Goal: Information Seeking & Learning: Learn about a topic

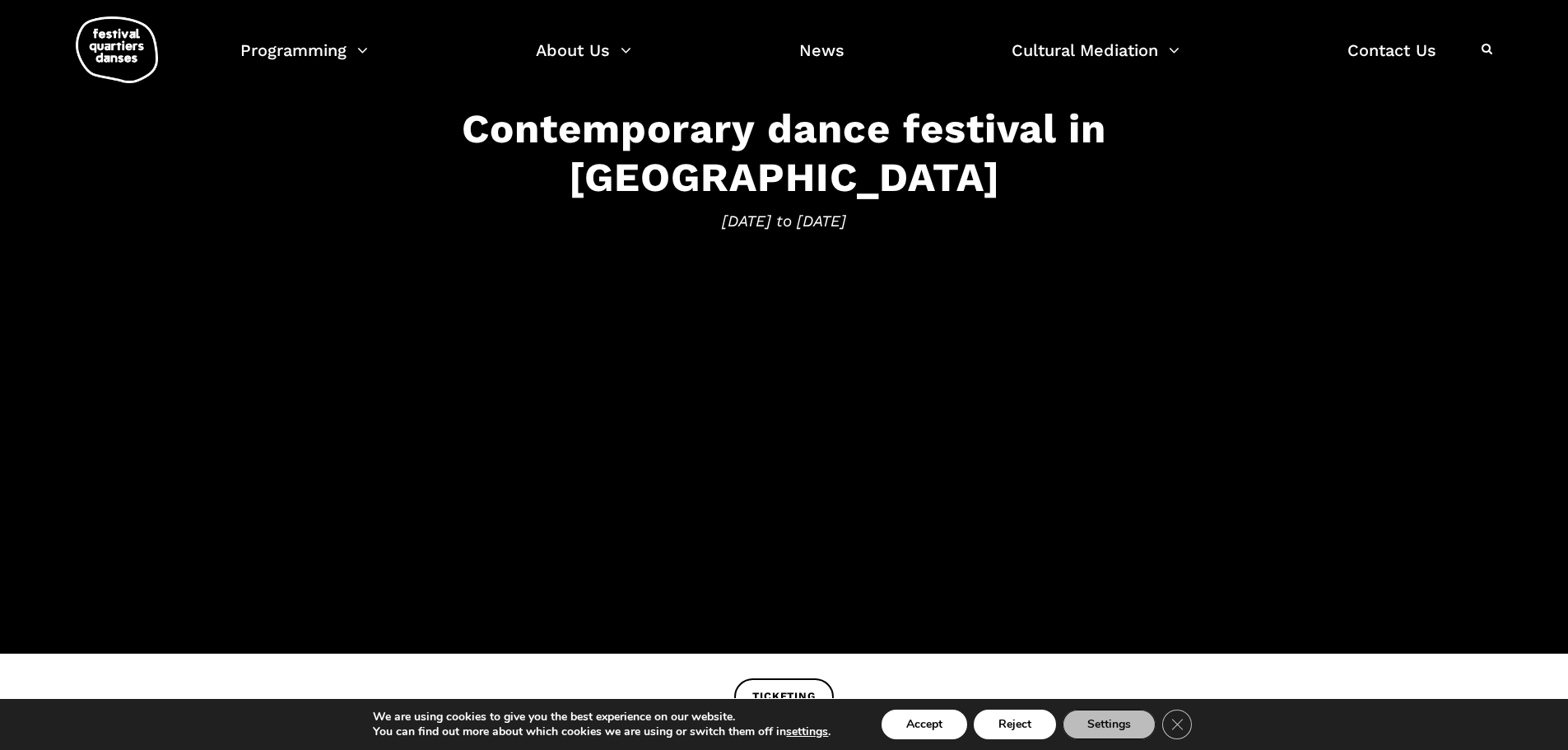
scroll to position [412, 0]
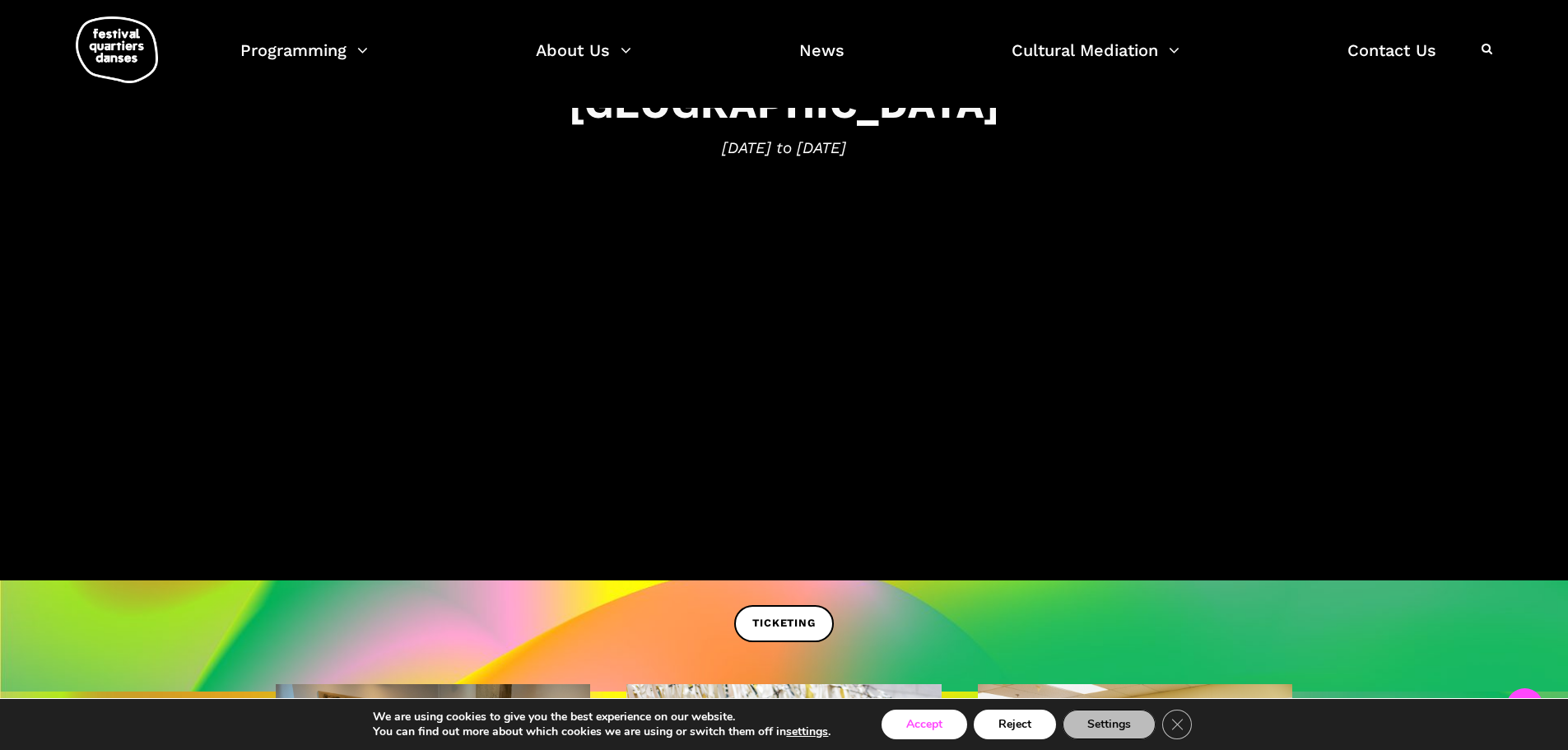
click at [935, 719] on button "Accept" at bounding box center [924, 723] width 85 height 29
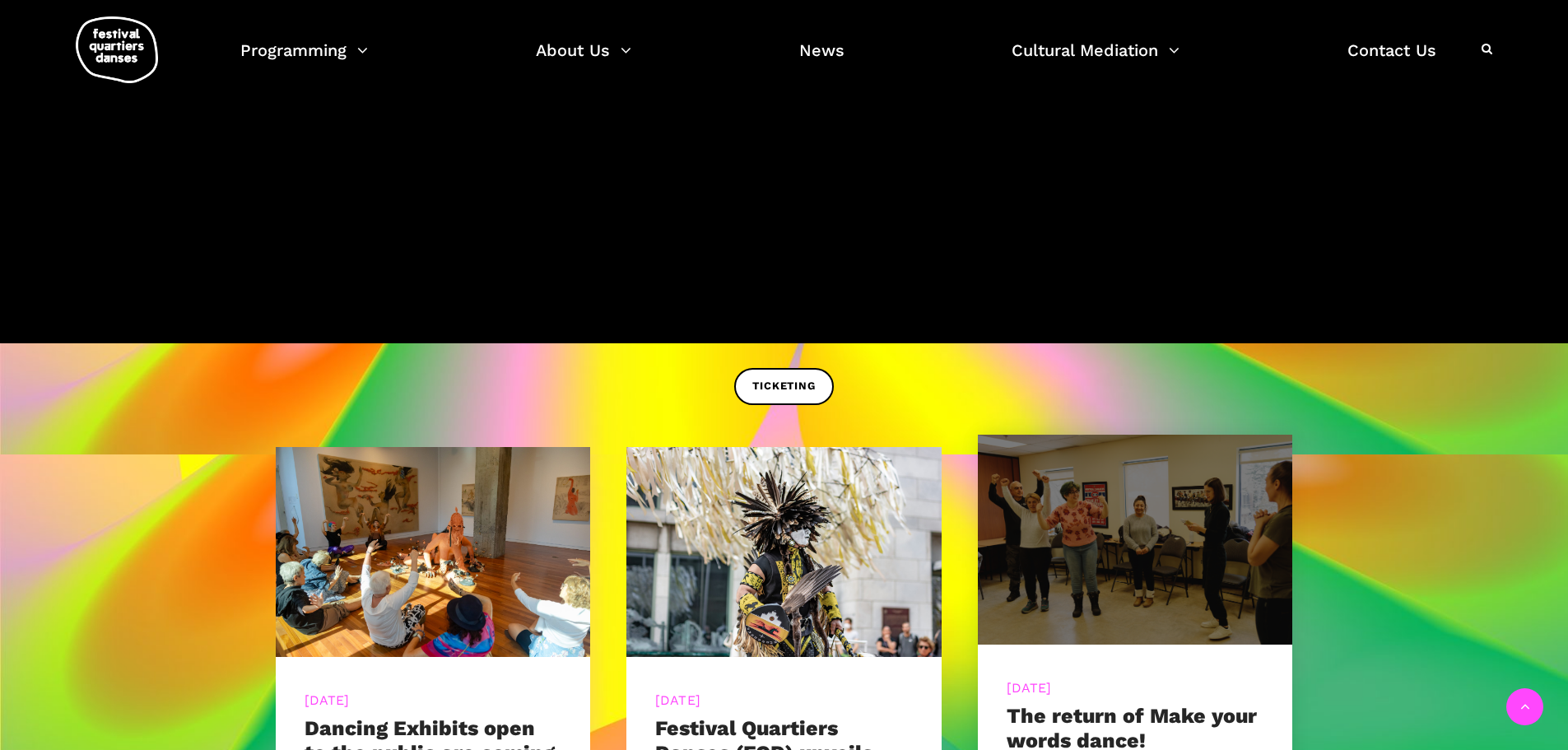
scroll to position [659, 0]
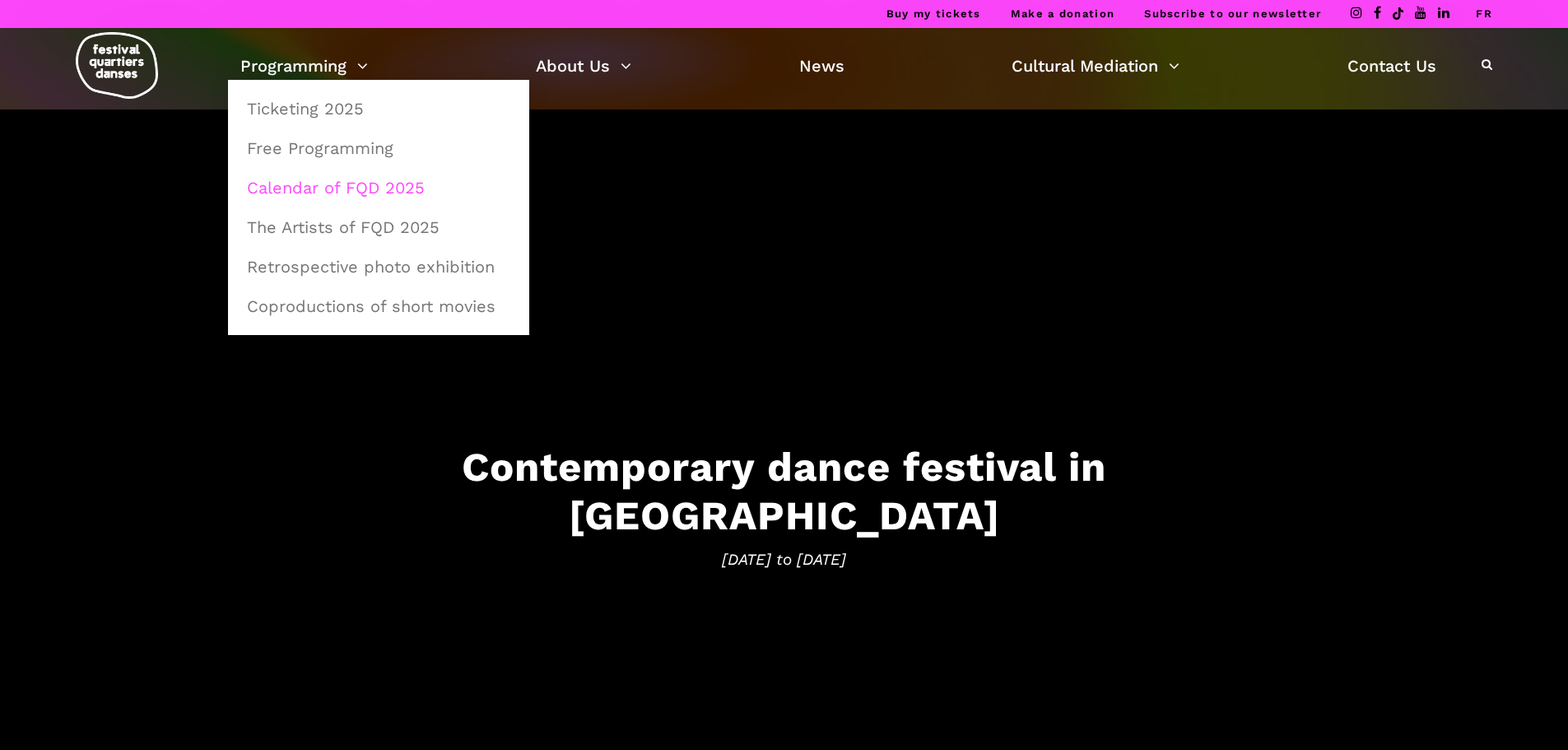
click at [354, 186] on link "Calendar of FQD 2025" at bounding box center [378, 188] width 283 height 38
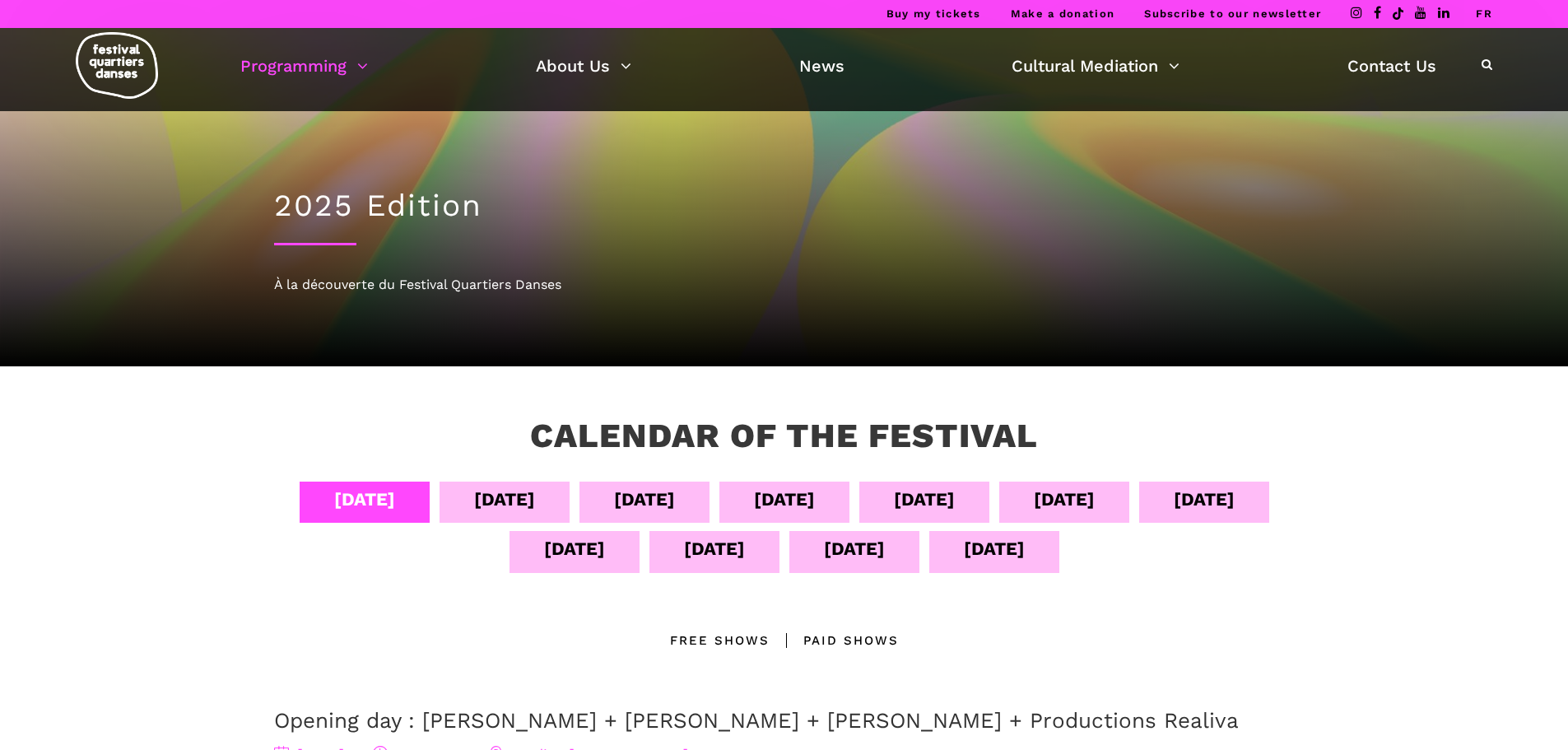
click at [1130, 502] on div "Sept 09" at bounding box center [1064, 502] width 130 height 41
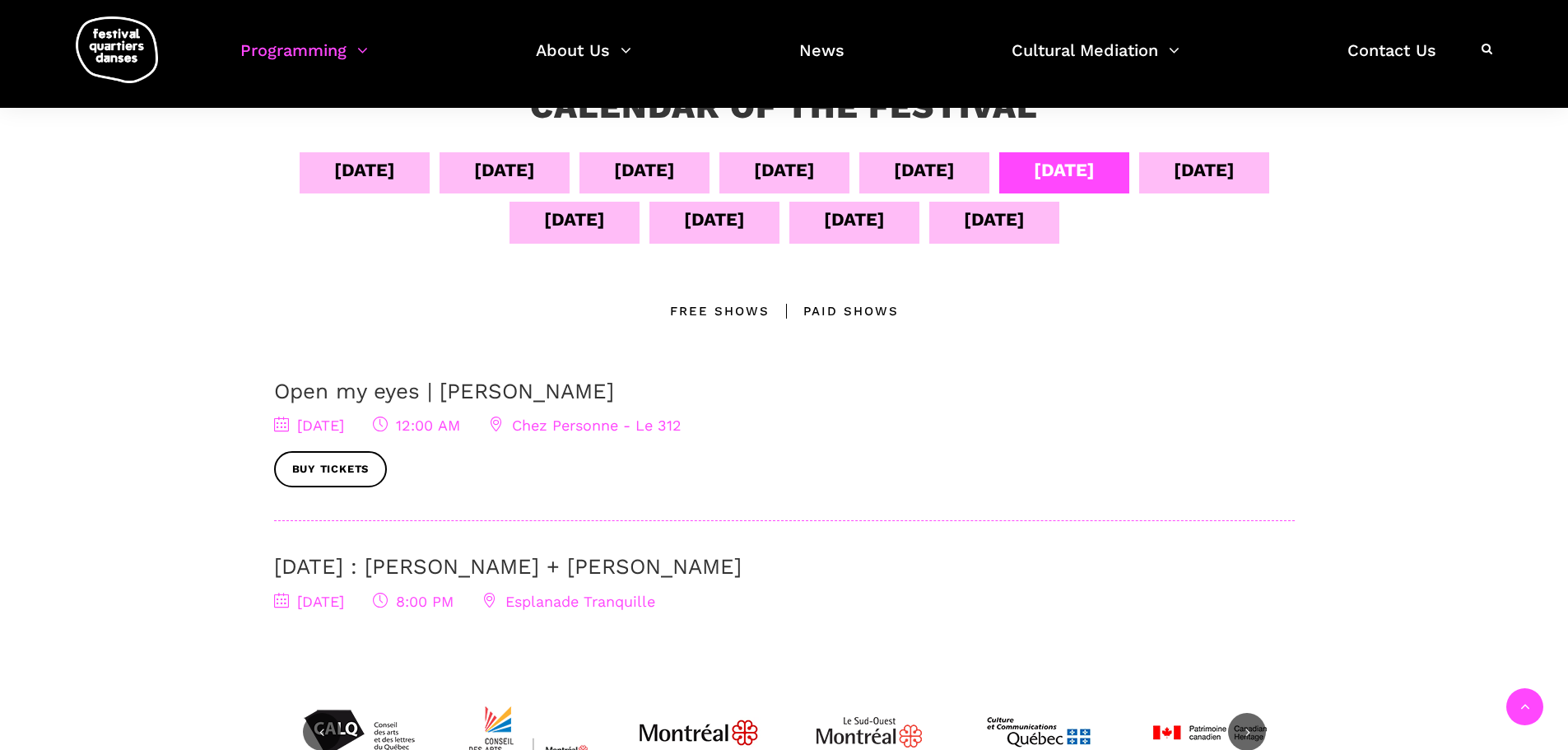
scroll to position [412, 0]
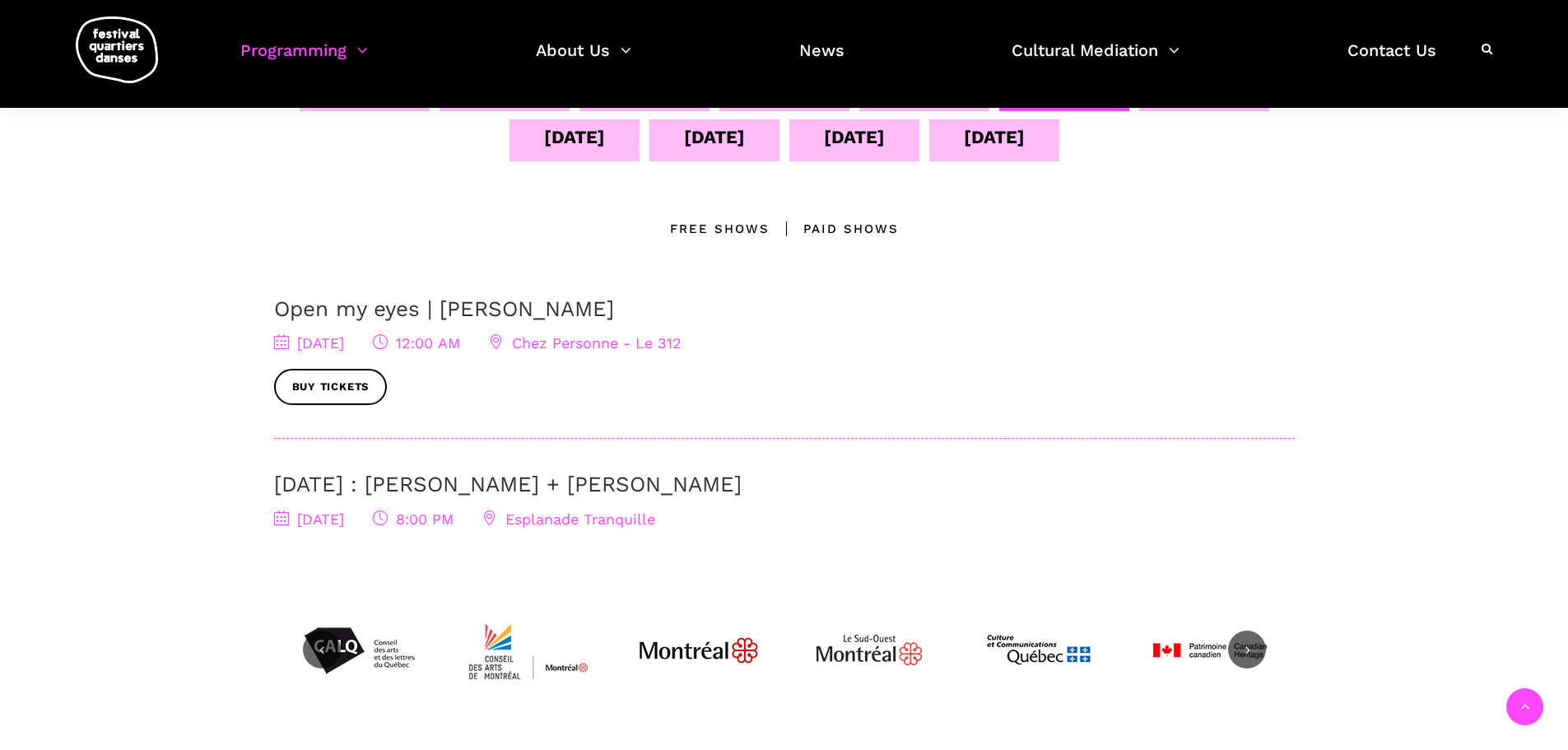
click at [521, 483] on link "September 9 : Nicholas Bellefleur + Linus Jansner" at bounding box center [508, 484] width 468 height 25
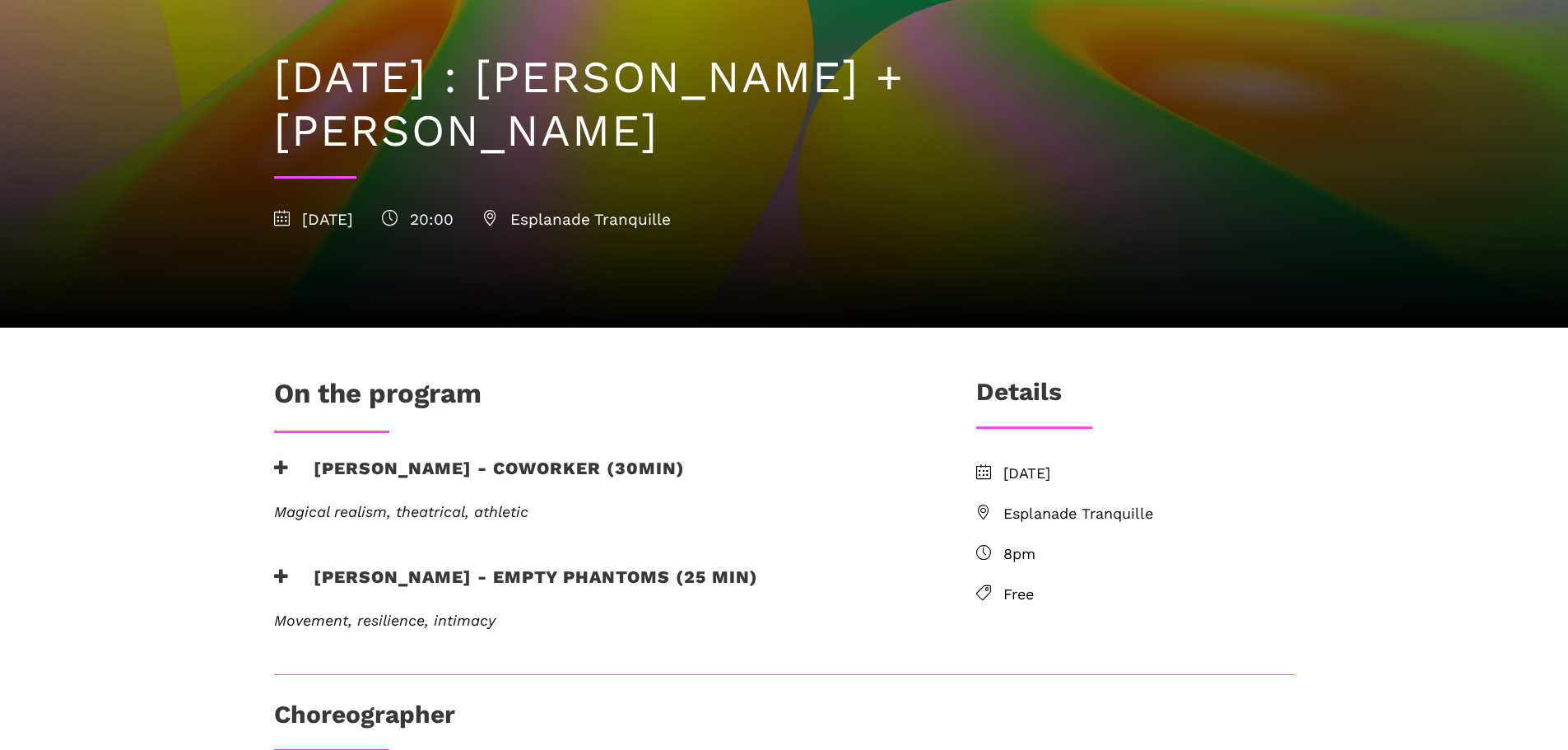
scroll to position [165, 0]
